Goal: Check status: Check status

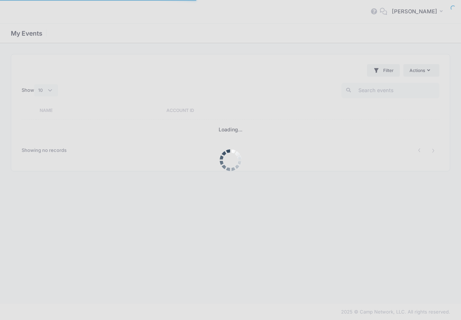
select select "10"
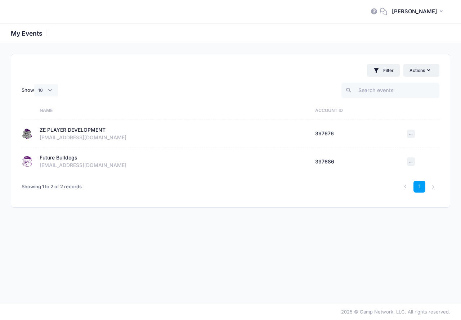
click at [67, 131] on div "ZE PLAYER DEVELOPMENT" at bounding box center [73, 130] width 66 height 8
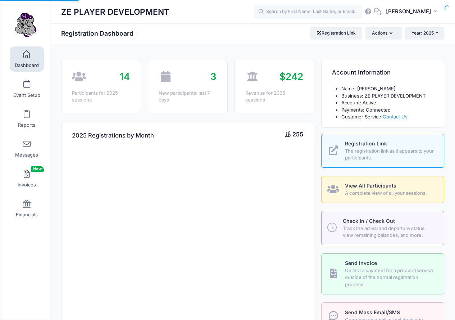
select select
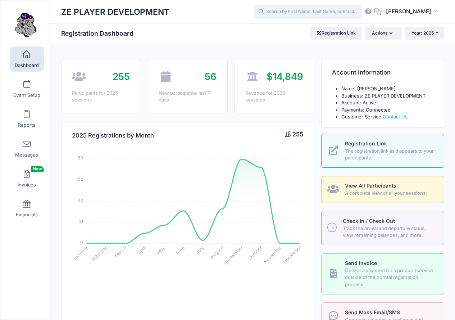
click at [342, 10] on input "text" at bounding box center [308, 12] width 108 height 14
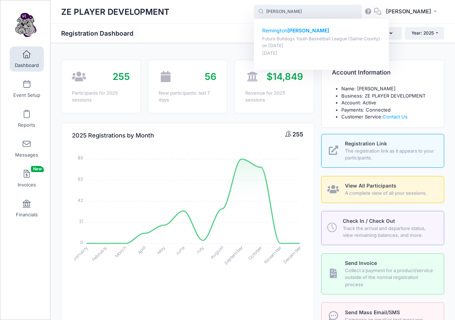
click at [303, 30] on p "Remington Stout" at bounding box center [321, 31] width 119 height 8
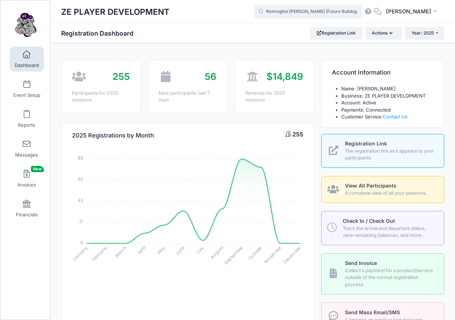
type input "Remington Stout (Future Bulldogs Youth Basketball League (Saline County), Aug-2…"
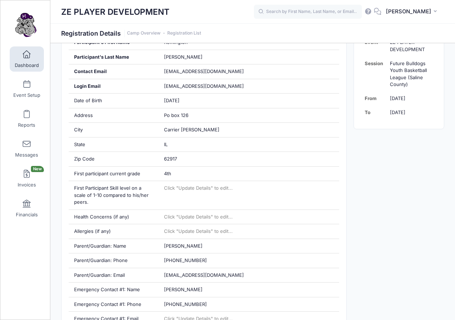
scroll to position [166, 0]
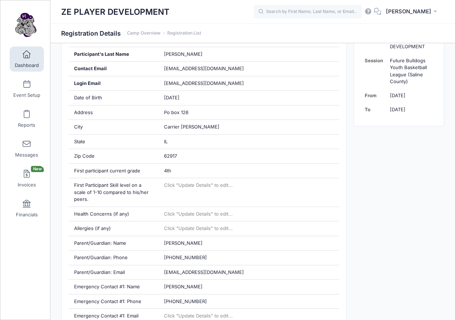
drag, startPoint x: 459, startPoint y: 81, endPoint x: 459, endPoint y: 127, distance: 45.7
click at [33, 54] on link "Dashboard" at bounding box center [27, 58] width 34 height 25
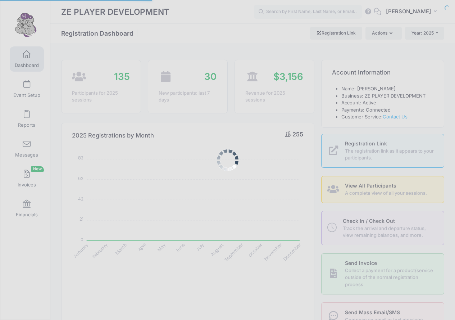
select select
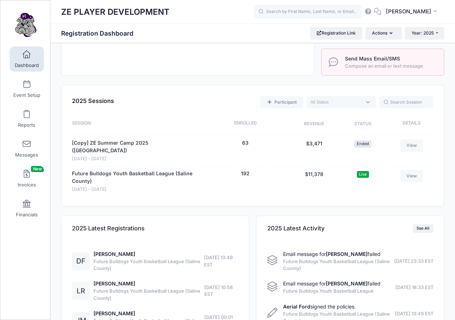
scroll to position [254, 0]
click at [109, 250] on link "Daxton Ford" at bounding box center [115, 253] width 42 height 6
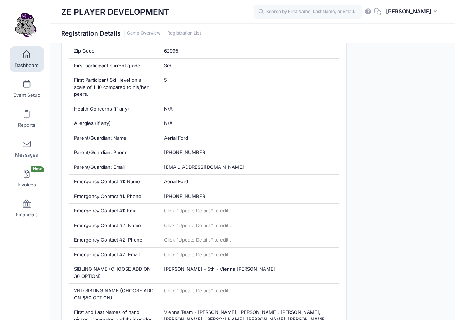
scroll to position [272, 0]
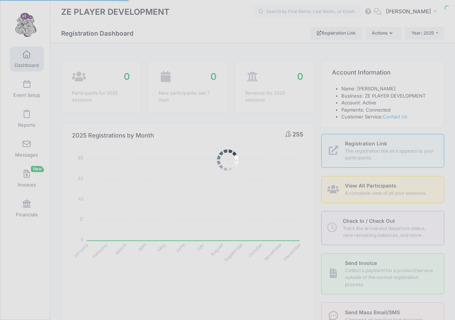
select select
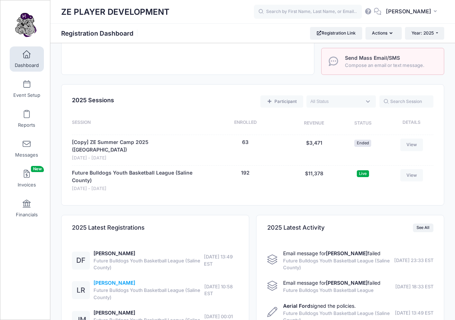
click at [114, 280] on link "Liam Rambert" at bounding box center [115, 283] width 42 height 6
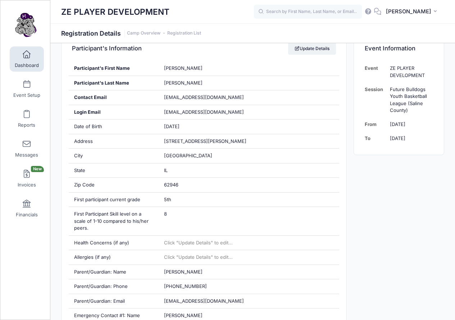
scroll to position [130, 0]
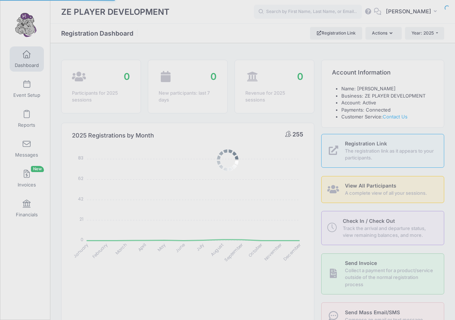
select select
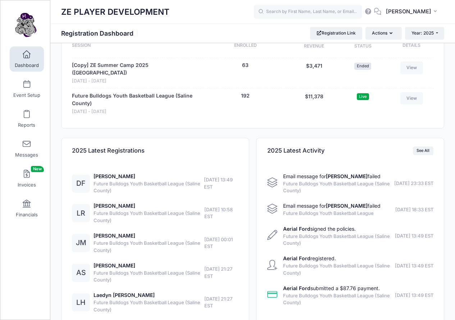
scroll to position [332, 0]
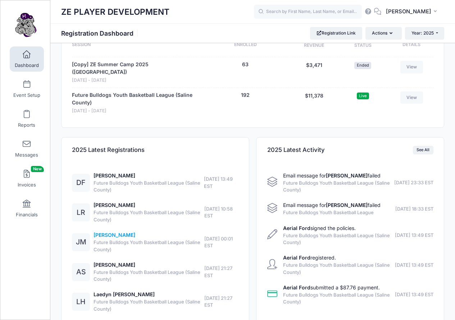
click at [113, 232] on link "Jemma Moss" at bounding box center [115, 235] width 42 height 6
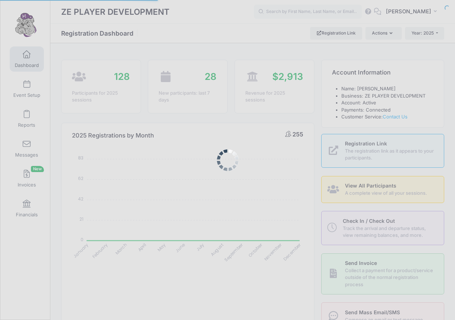
select select
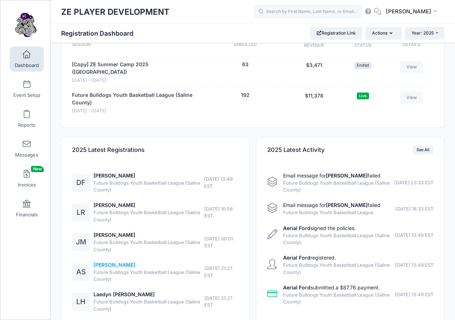
click at [109, 262] on link "[PERSON_NAME]" at bounding box center [115, 265] width 42 height 6
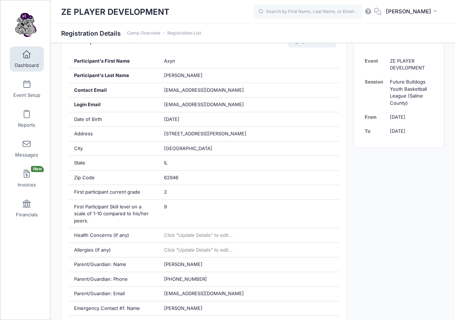
scroll to position [146, 0]
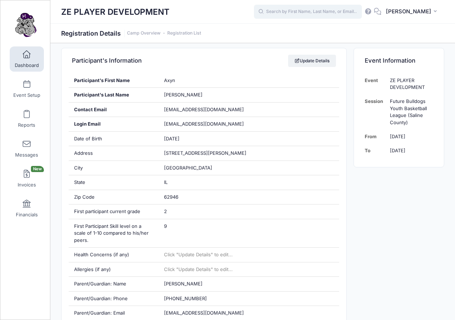
click at [339, 10] on input "text" at bounding box center [308, 12] width 108 height 14
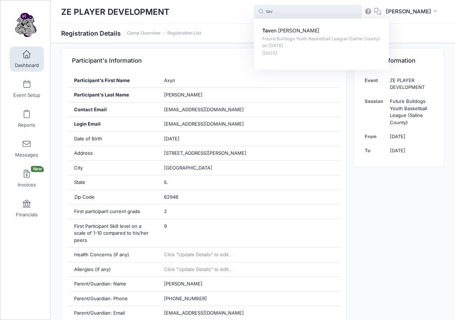
type input "tav"
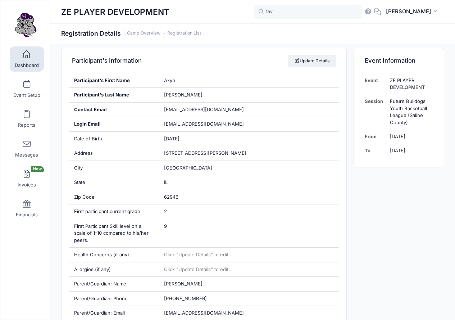
click at [35, 65] on span "Dashboard" at bounding box center [27, 65] width 24 height 6
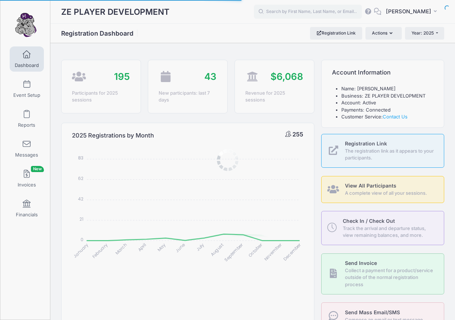
select select
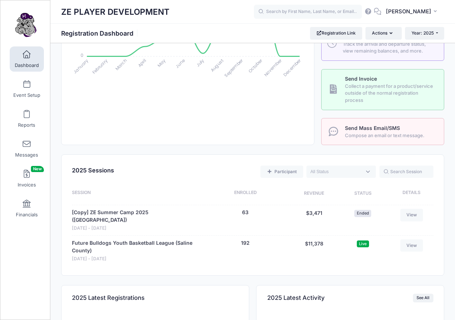
scroll to position [198, 0]
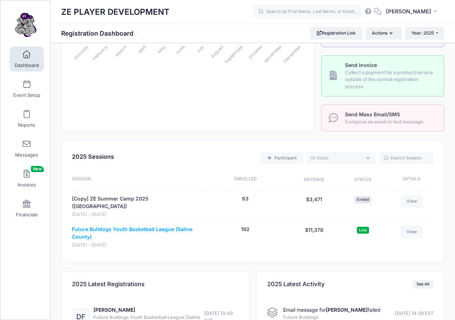
click at [103, 226] on link "Future Bulldogs Youth Basketball League (Saline County)" at bounding box center [135, 233] width 127 height 15
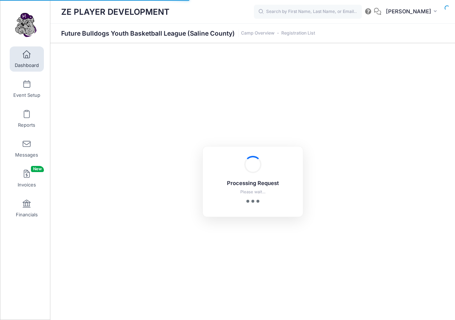
select select "10"
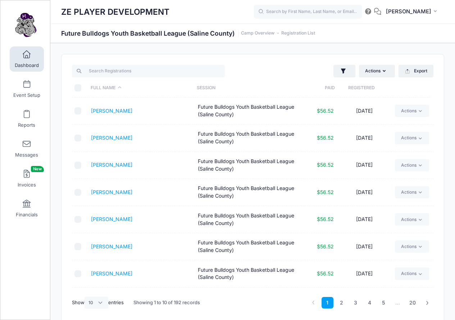
click at [362, 86] on th "Registered" at bounding box center [361, 87] width 53 height 19
click at [107, 273] on link "[PERSON_NAME]" at bounding box center [111, 273] width 41 height 6
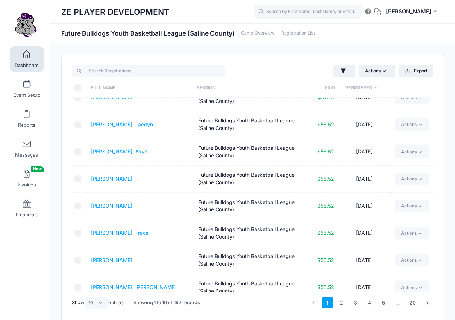
scroll to position [77, 0]
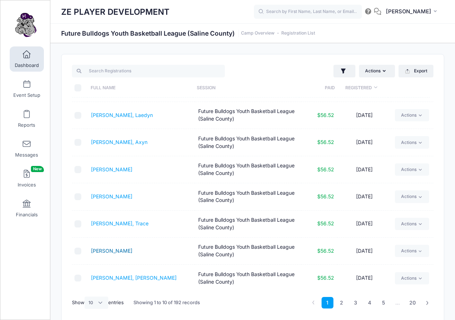
click at [108, 252] on link "Payne, Jordy" at bounding box center [111, 251] width 41 height 6
click at [111, 280] on link "Miller, Cooper" at bounding box center [134, 278] width 86 height 6
click at [340, 302] on link "2" at bounding box center [342, 303] width 12 height 12
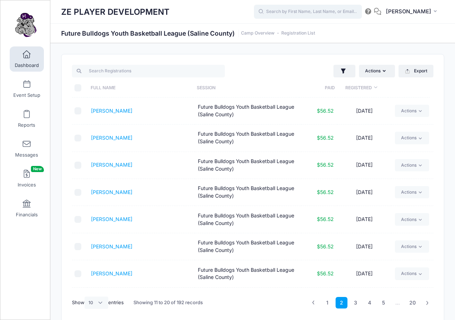
click at [316, 10] on input "text" at bounding box center [308, 12] width 108 height 14
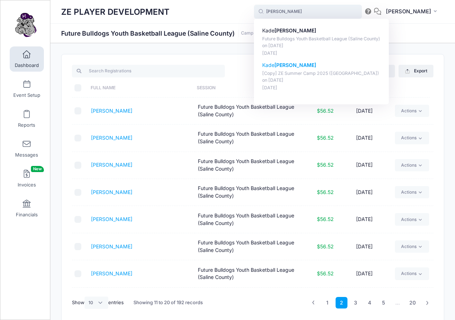
click at [296, 63] on strong "Scheffer" at bounding box center [296, 65] width 42 height 6
type input "Kade Scheffer ([Copy] ZE Summer Camp 2025 (West Frankfort), Jul-01, 2025)"
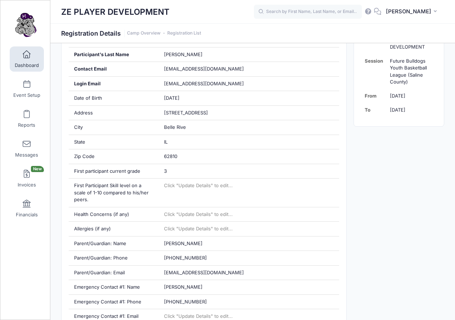
scroll to position [171, 0]
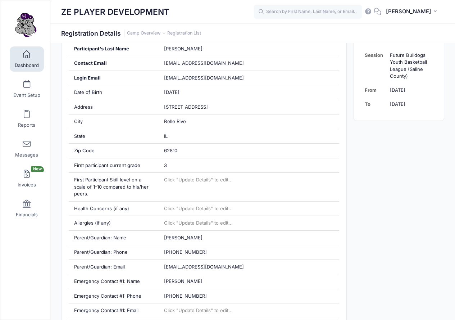
drag, startPoint x: 458, startPoint y: 76, endPoint x: 462, endPoint y: 121, distance: 45.1
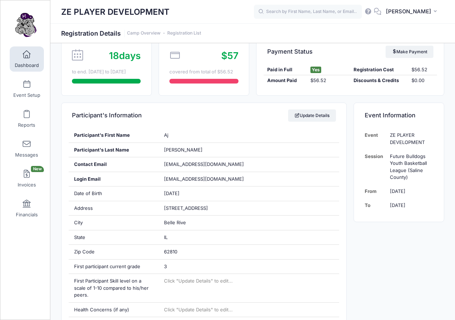
scroll to position [40, 0]
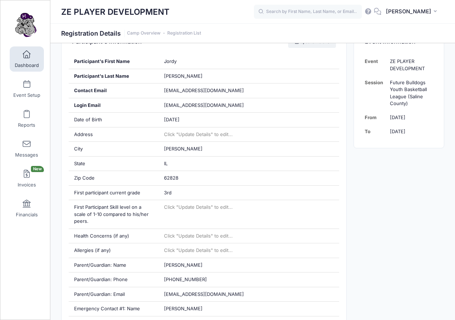
scroll to position [131, 0]
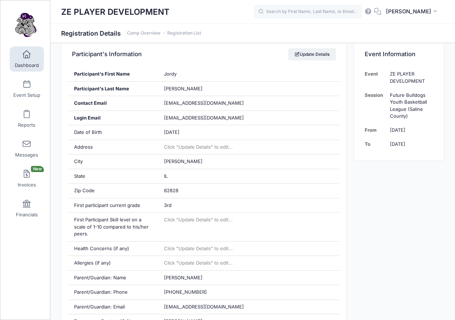
drag, startPoint x: 459, startPoint y: 74, endPoint x: 469, endPoint y: 108, distance: 36.1
click at [455, 108] on html "Processing Request Please wait... Processing Request Please wait... Processing …" at bounding box center [227, 29] width 455 height 320
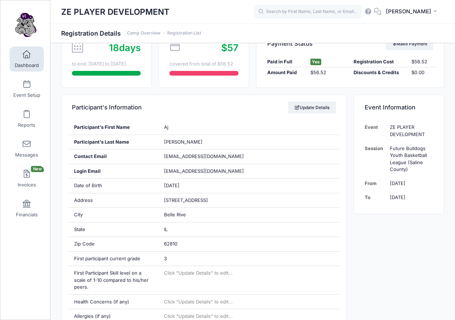
scroll to position [79, 0]
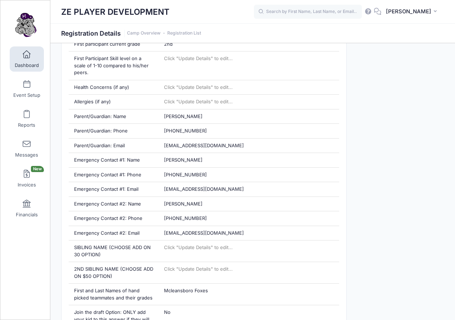
scroll to position [294, 0]
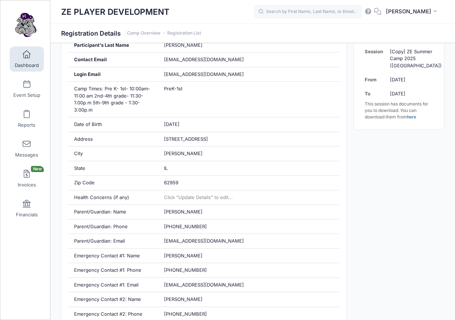
scroll to position [177, 0]
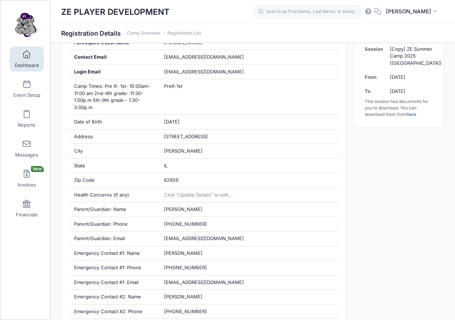
drag, startPoint x: 0, startPoint y: 0, endPoint x: 461, endPoint y: 87, distance: 469.2
click at [302, 13] on input "text" at bounding box center [308, 12] width 108 height 14
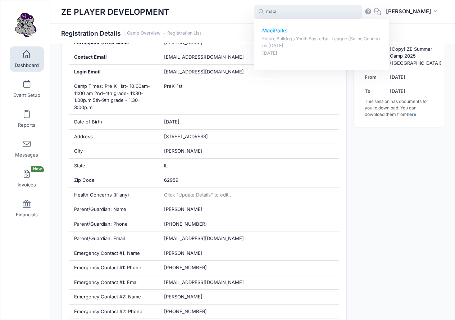
click at [297, 32] on p "Maci Parks" at bounding box center [321, 31] width 119 height 8
type input "Maci Parks (Future Bulldogs Youth Basketball League (Saline County), Aug-21, 20…"
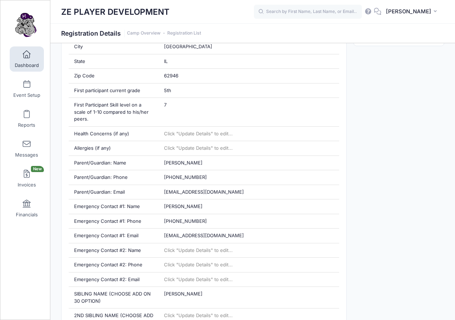
scroll to position [234, 0]
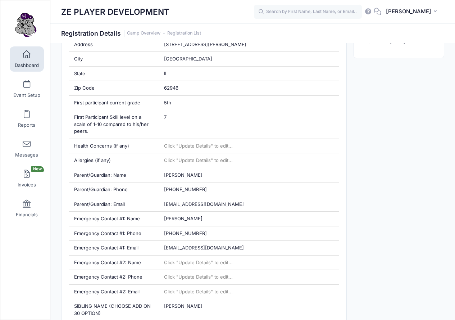
drag, startPoint x: 458, startPoint y: 65, endPoint x: 464, endPoint y: 127, distance: 61.8
click at [322, 14] on input "text" at bounding box center [308, 12] width 108 height 14
click at [304, 12] on input "reed" at bounding box center [308, 12] width 108 height 14
click at [302, 11] on input "rums" at bounding box center [308, 12] width 108 height 14
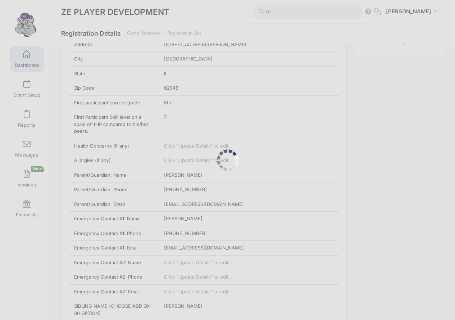
type input "r"
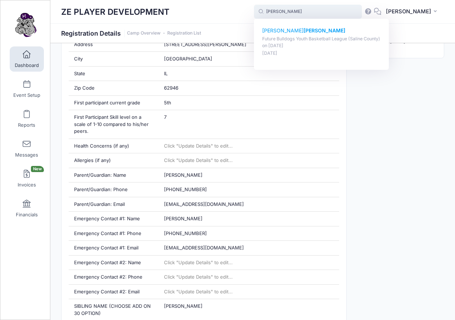
click at [304, 30] on strong "[PERSON_NAME]" at bounding box center [325, 30] width 42 height 6
type input "Paxton Robinson (Future Bulldogs Youth Basketball League (Saline County), Aug-2…"
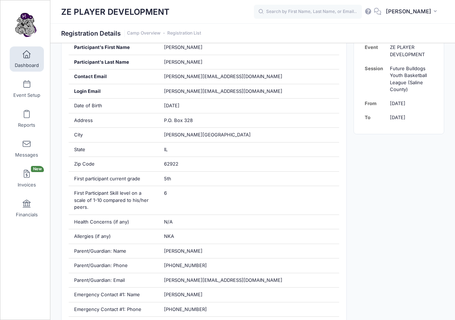
scroll to position [159, 0]
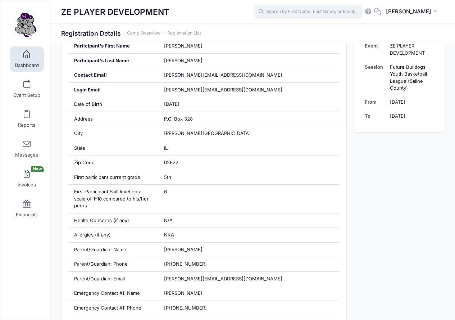
click at [313, 12] on input "text" at bounding box center [308, 12] width 108 height 14
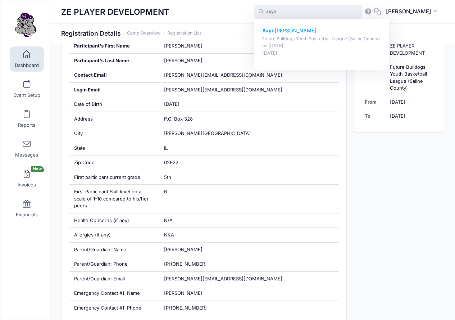
click at [303, 30] on p "[PERSON_NAME]" at bounding box center [321, 31] width 119 height 8
type input "[PERSON_NAME] (Future Bulldogs Youth Basketball League ([GEOGRAPHIC_DATA]), [DA…"
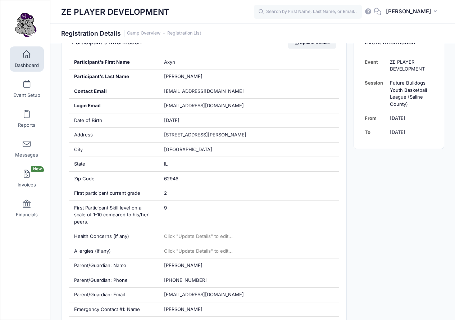
scroll to position [169, 0]
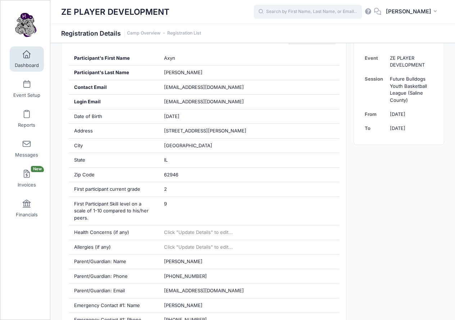
click at [310, 12] on input "text" at bounding box center [308, 12] width 108 height 14
type input "h"
click at [298, 16] on input "text" at bounding box center [308, 12] width 108 height 14
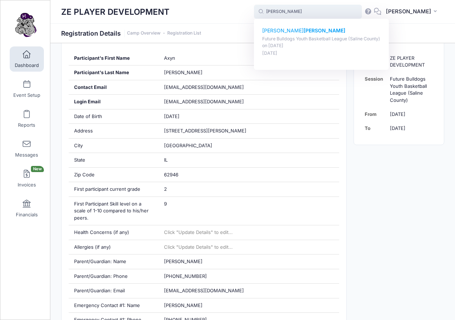
click at [304, 28] on strong "Langley" at bounding box center [325, 30] width 42 height 6
type input "Oliver Langley (Future Bulldogs Youth Basketball League (Saline County), Aug-21…"
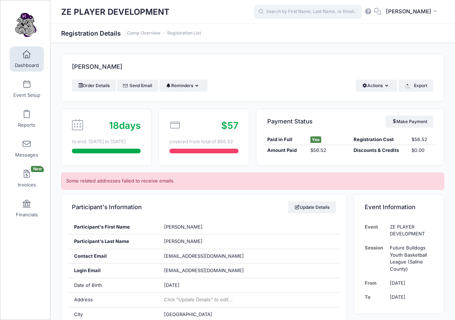
click at [295, 14] on input "text" at bounding box center [308, 12] width 108 height 14
type input "j"
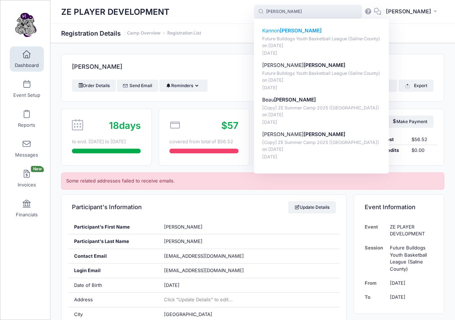
click at [299, 29] on strong "Smith" at bounding box center [301, 30] width 42 height 6
type input "Kannon Smith (Future Bulldogs Youth Basketball League (Saline County), Aug-21, …"
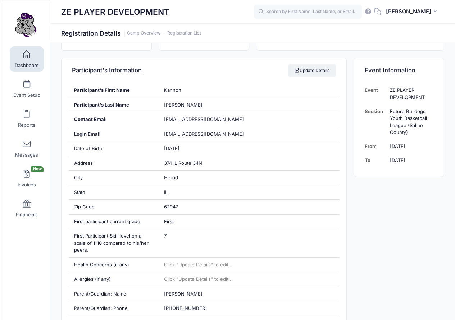
scroll to position [124, 0]
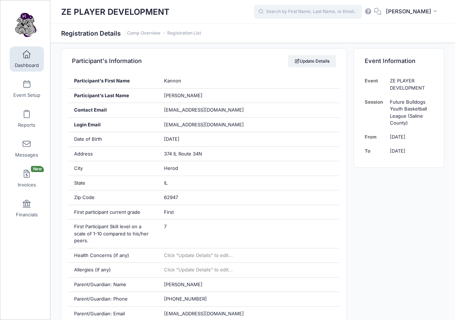
click at [320, 13] on input "text" at bounding box center [308, 12] width 108 height 14
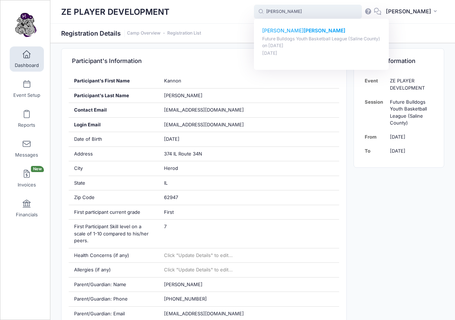
click at [304, 28] on strong "keith" at bounding box center [325, 30] width 42 height 6
type input "Cooper keith (Future Bulldogs Youth Basketball League (Saline County), Aug-21, …"
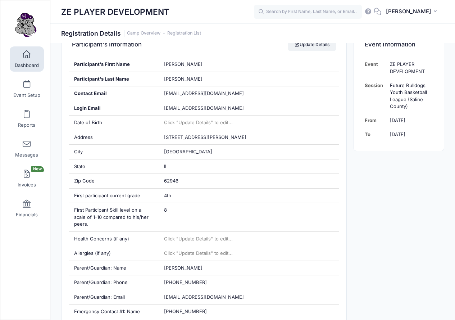
scroll to position [171, 0]
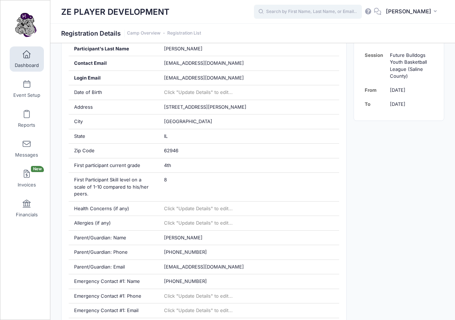
click at [315, 8] on input "text" at bounding box center [308, 12] width 108 height 14
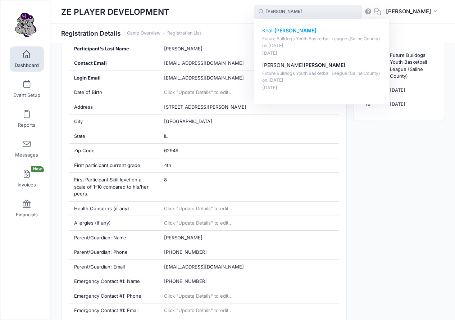
click at [290, 30] on p "[PERSON_NAME]" at bounding box center [321, 31] width 119 height 8
type input "[PERSON_NAME] (Future Bulldogs Youth Basketball League ([GEOGRAPHIC_DATA]), [DA…"
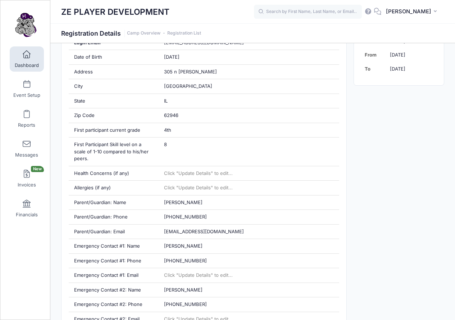
scroll to position [208, 0]
